Goal: Check status

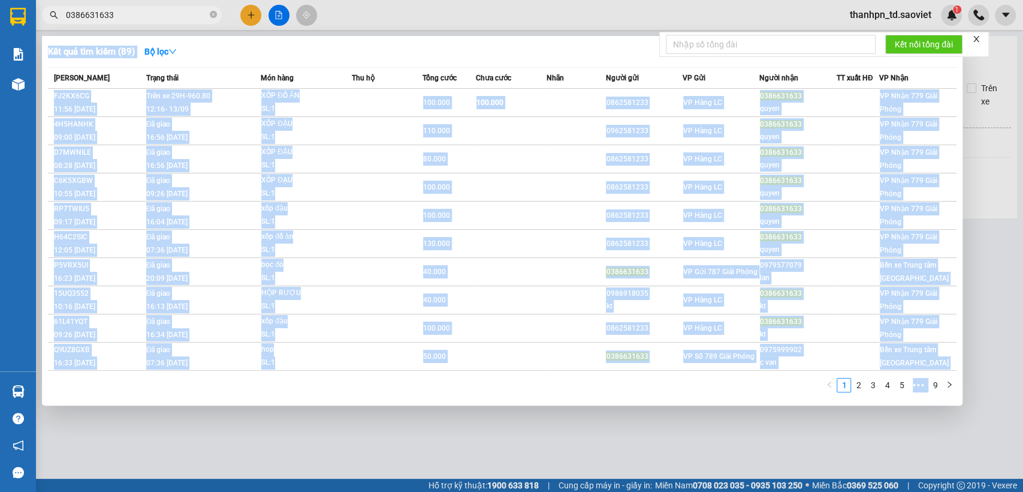
click at [63, 17] on div "Kết quả tìm kiếm ( 89 ) Bộ lọc Mã ĐH Trạng thái Món hàng Thu hộ Tổng cước Chưa …" at bounding box center [117, 15] width 234 height 21
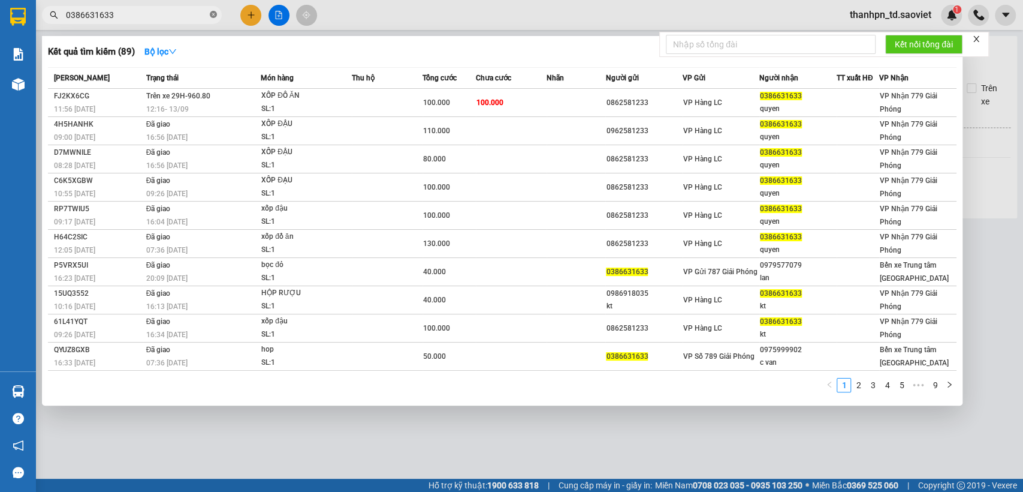
click at [214, 14] on icon "close-circle" at bounding box center [213, 14] width 7 height 7
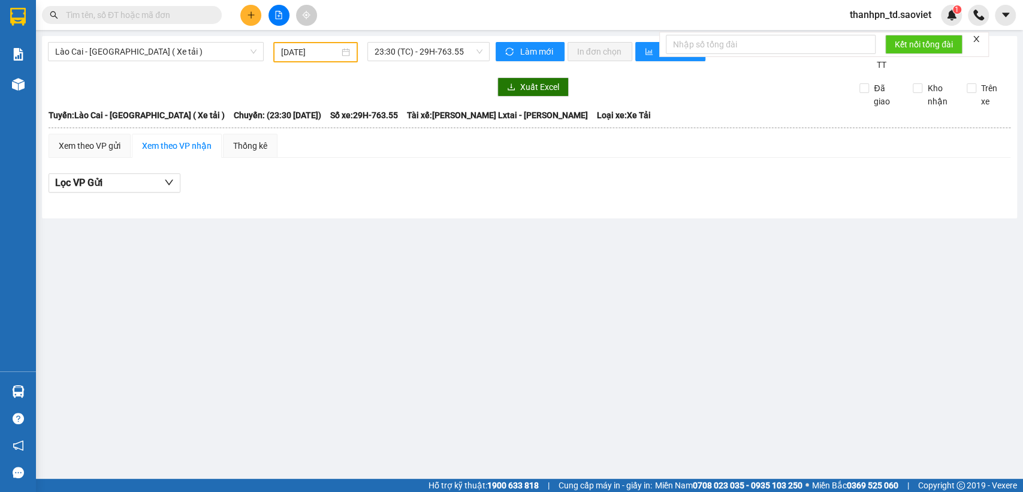
paste input "0365605307"
type input "0365605307"
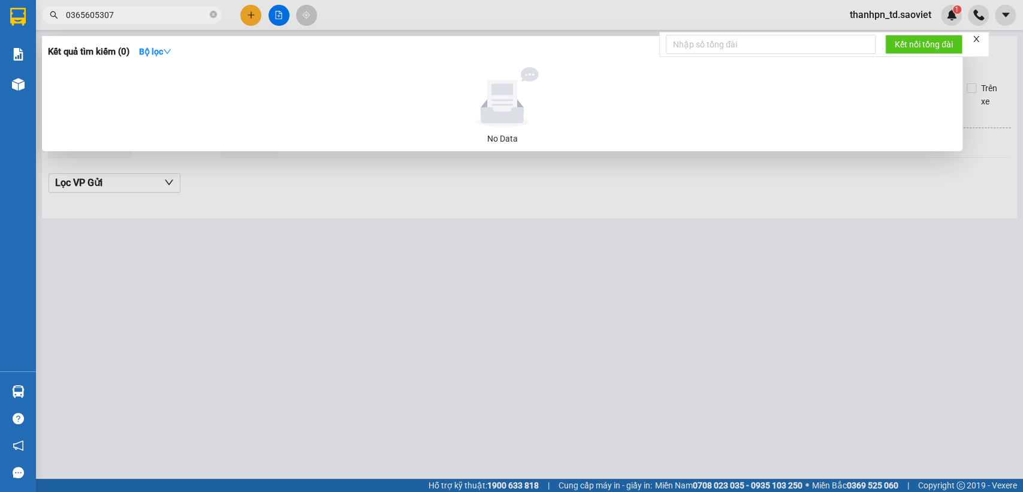
click at [214, 17] on icon "close-circle" at bounding box center [213, 14] width 7 height 7
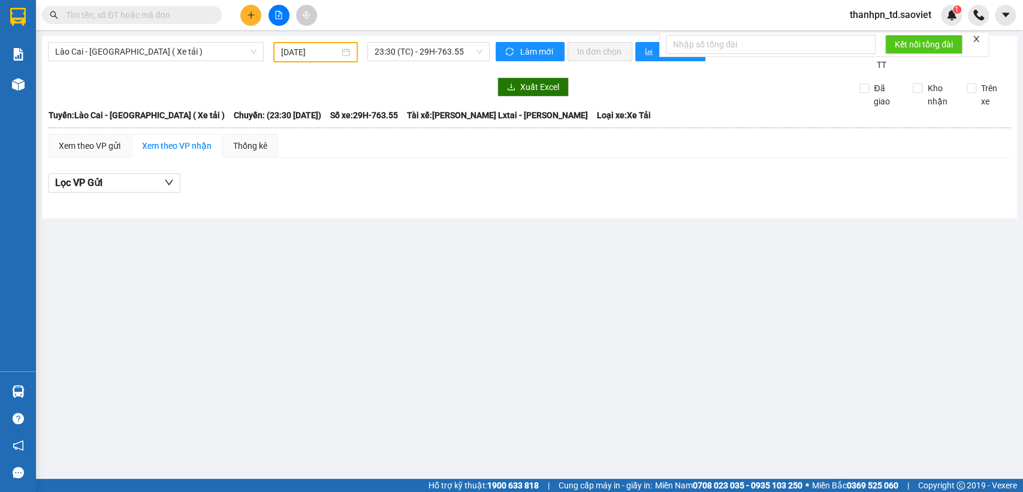
click at [169, 14] on input "text" at bounding box center [136, 14] width 141 height 13
drag, startPoint x: 134, startPoint y: 17, endPoint x: 149, endPoint y: 16, distance: 15.1
click at [143, 16] on input "text" at bounding box center [136, 14] width 141 height 13
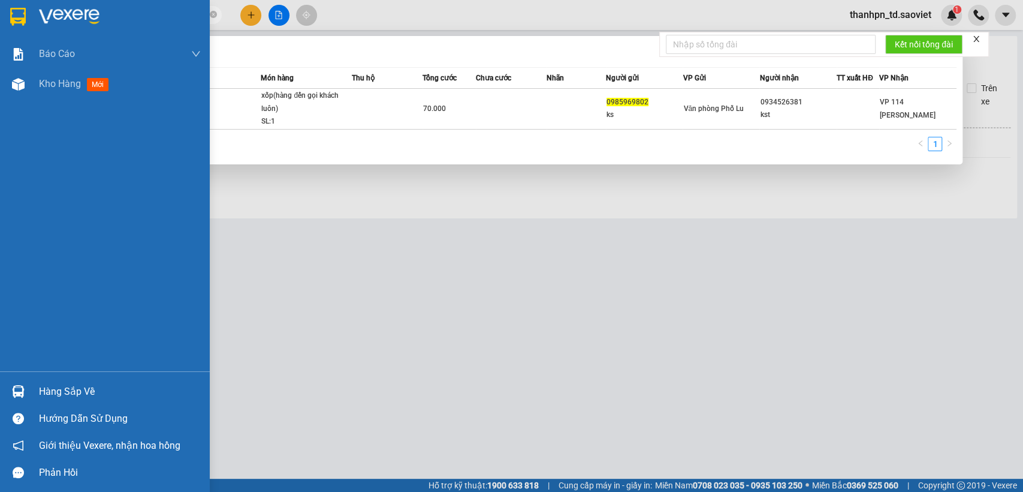
drag, startPoint x: 126, startPoint y: 18, endPoint x: 15, endPoint y: 32, distance: 112.4
click at [15, 32] on section "Kết quả tìm kiếm ( 1 ) Bộ lọc Mã ĐH Trạng thái Món hàng Thu hộ Tổng cước Chưa c…" at bounding box center [511, 246] width 1023 height 492
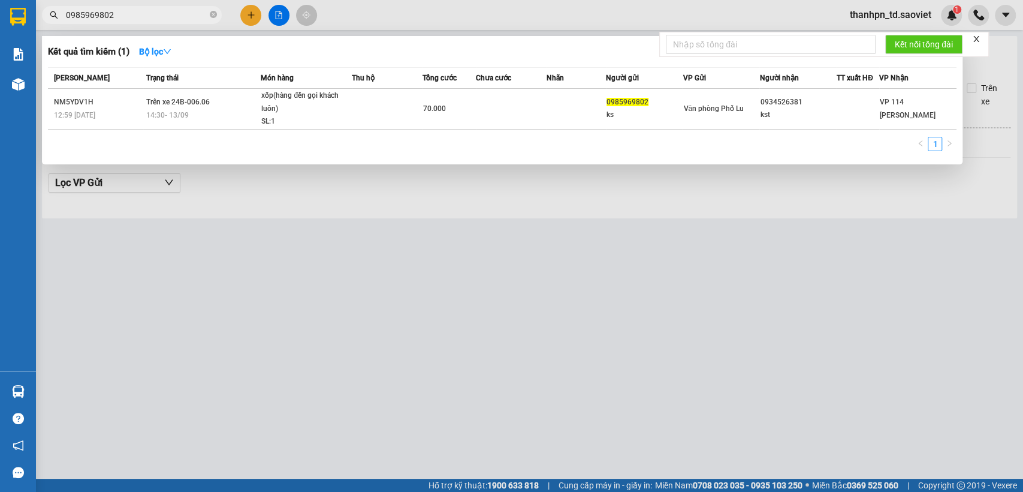
paste input "78284398"
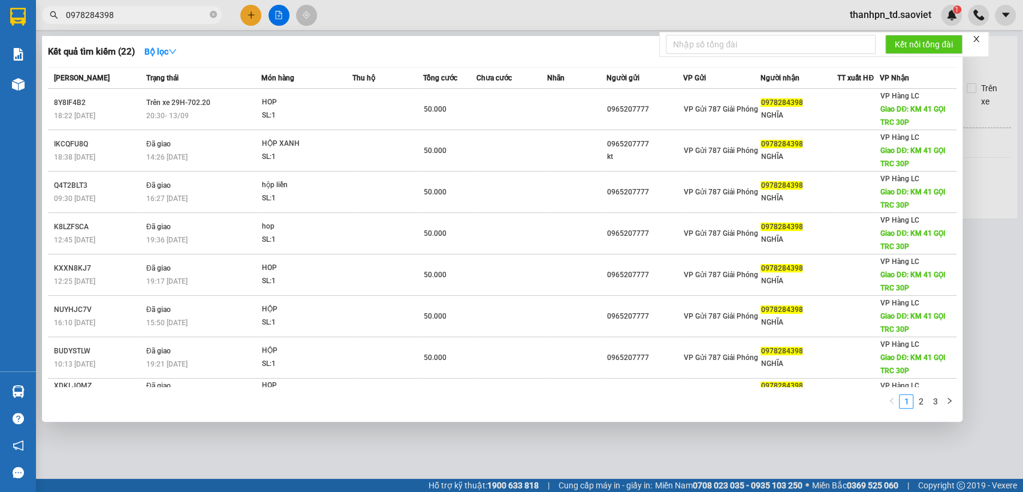
type input "0978284398"
